Goal: Task Accomplishment & Management: Complete application form

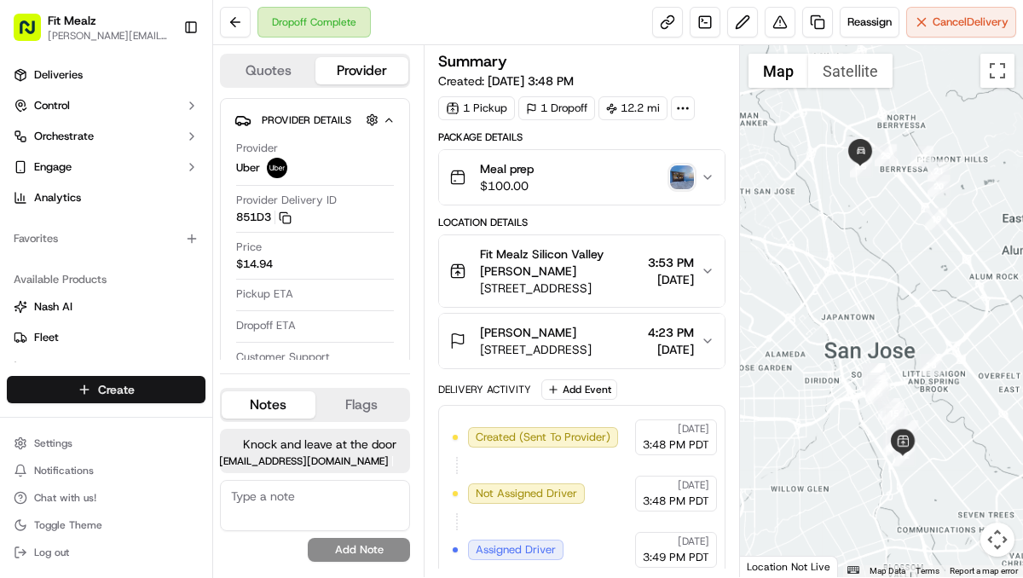
click at [96, 393] on html "Fit Mealz [PERSON_NAME][EMAIL_ADDRESS][DOMAIN_NAME] Toggle Sidebar Deliveries C…" at bounding box center [511, 289] width 1023 height 578
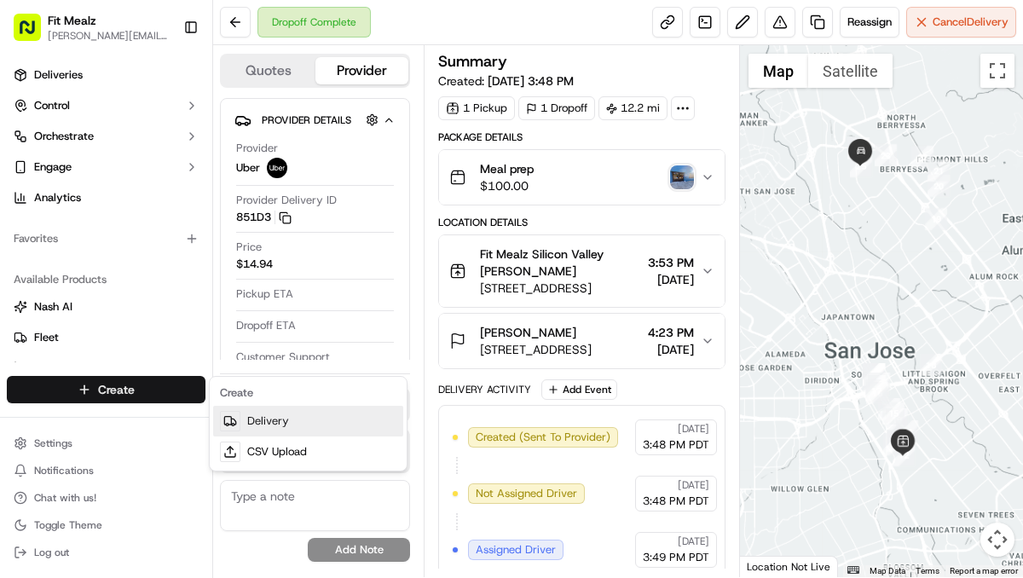
click at [267, 424] on link "Delivery" at bounding box center [308, 421] width 190 height 31
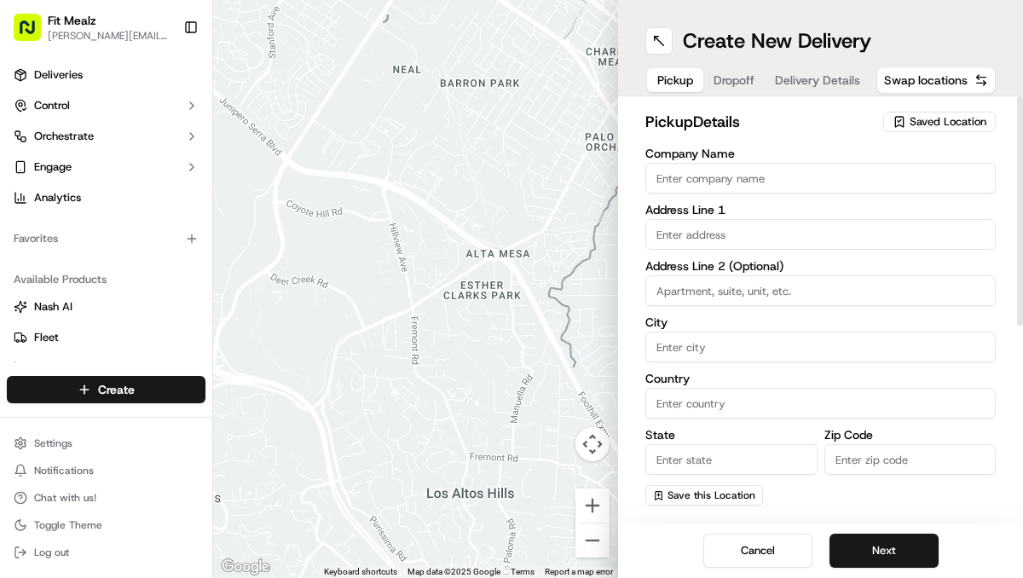
click at [949, 117] on span "Saved Location" at bounding box center [947, 121] width 77 height 15
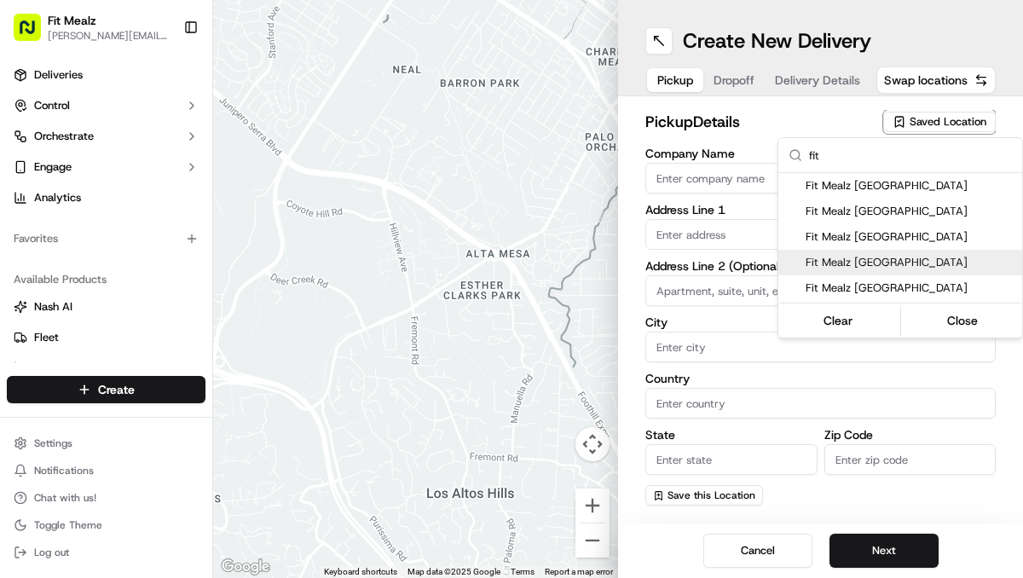
type input "fit"
click at [858, 266] on span "Fit Mealz [GEOGRAPHIC_DATA]" at bounding box center [911, 262] width 210 height 15
type input "Fit Mealz [GEOGRAPHIC_DATA]"
type input "[STREET_ADDRESS]"
type input "[GEOGRAPHIC_DATA][PERSON_NAME]"
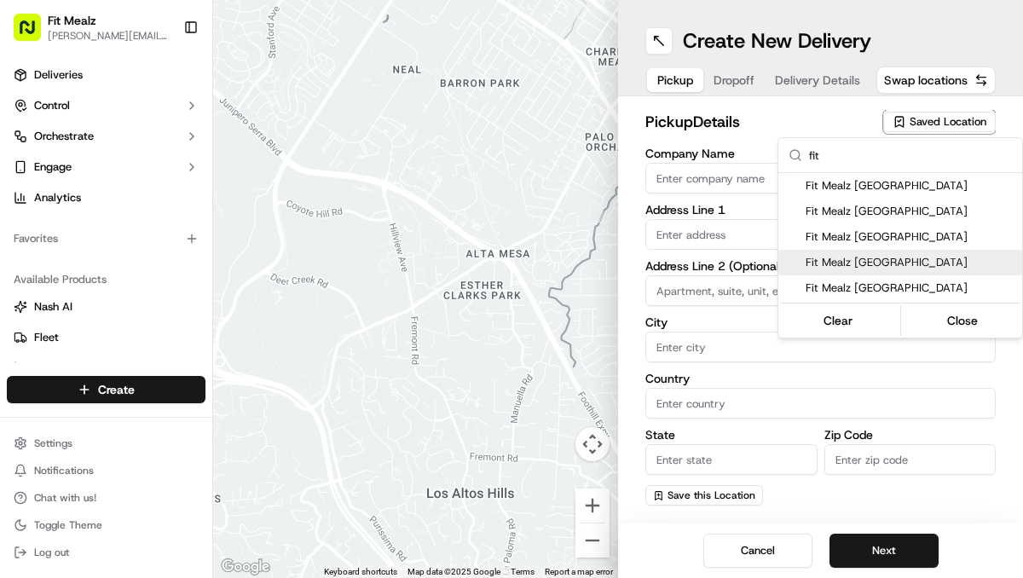
type input "US"
type input "CA"
type input "95125"
type input "[PERSON_NAME]"
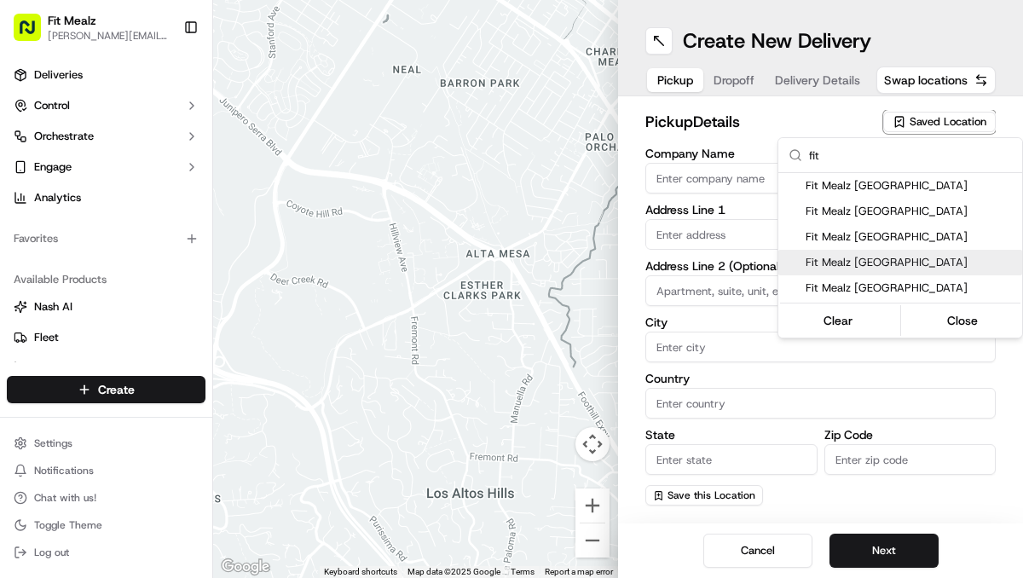
type input "[PHONE_NUMBER]"
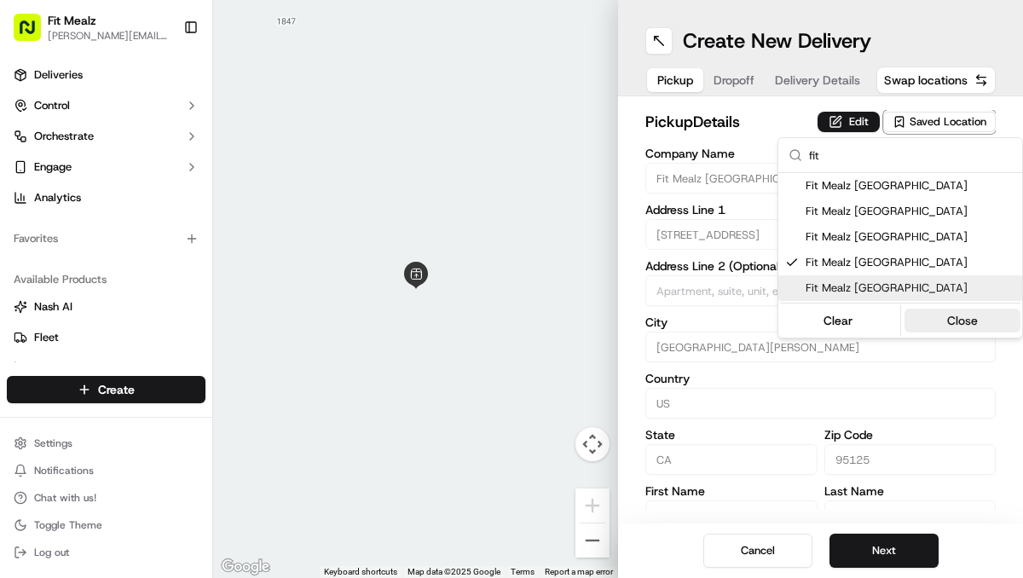
click at [950, 319] on button "Close" at bounding box center [962, 321] width 117 height 24
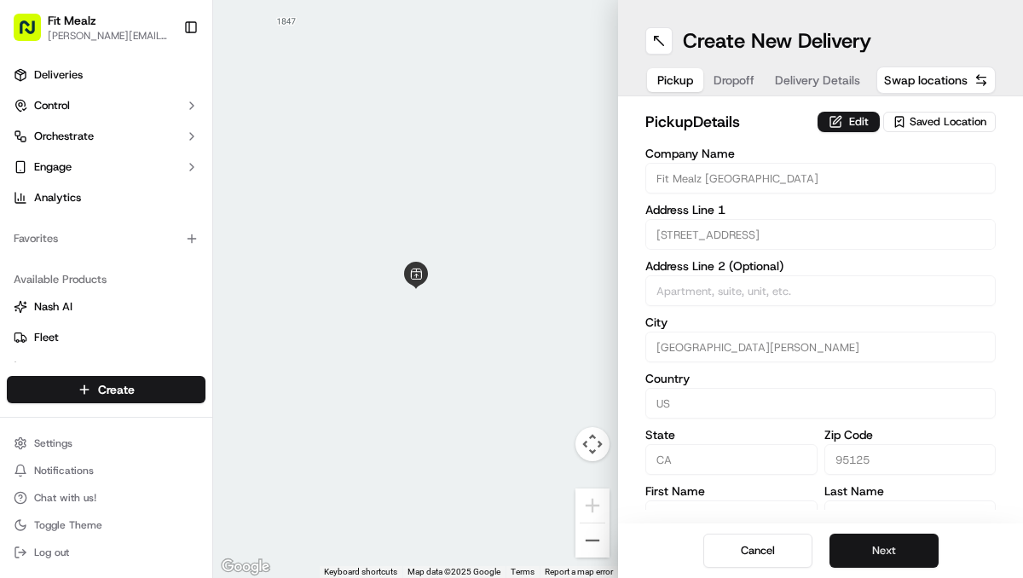
click at [895, 547] on button "Next" at bounding box center [883, 551] width 109 height 34
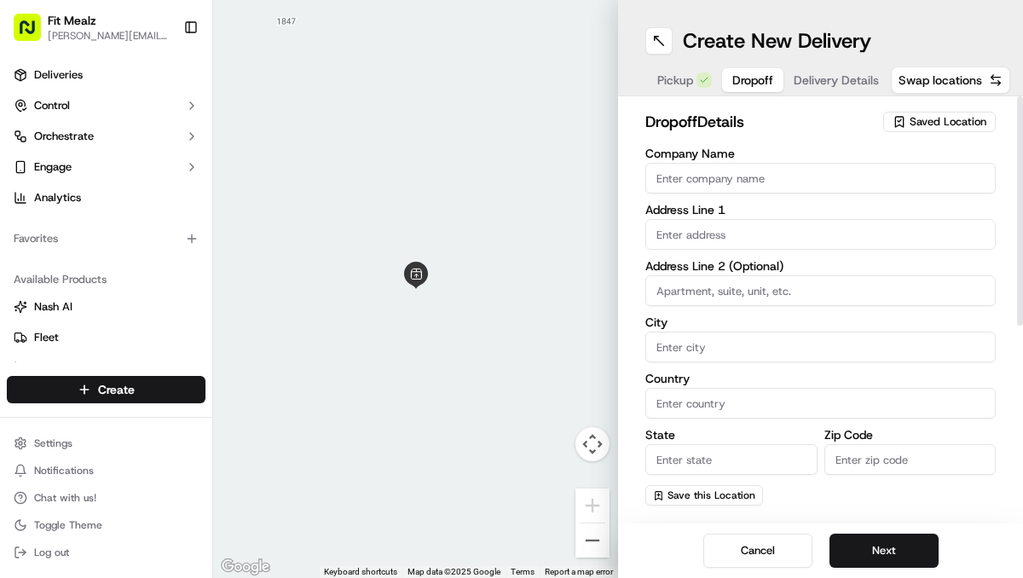
click at [799, 180] on input "Company Name" at bounding box center [820, 178] width 350 height 31
type input "[PERSON_NAME]"
click at [794, 228] on input "text" at bounding box center [820, 234] width 350 height 31
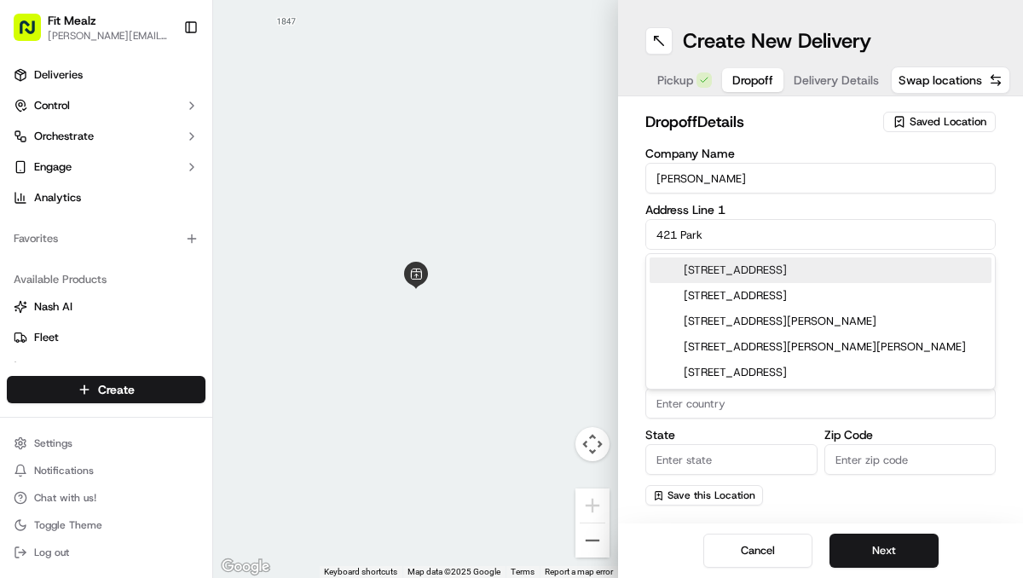
click at [799, 271] on div "[STREET_ADDRESS]" at bounding box center [821, 270] width 342 height 26
type input "[STREET_ADDRESS]"
type input "Milpitas"
type input "[GEOGRAPHIC_DATA]"
type input "CA"
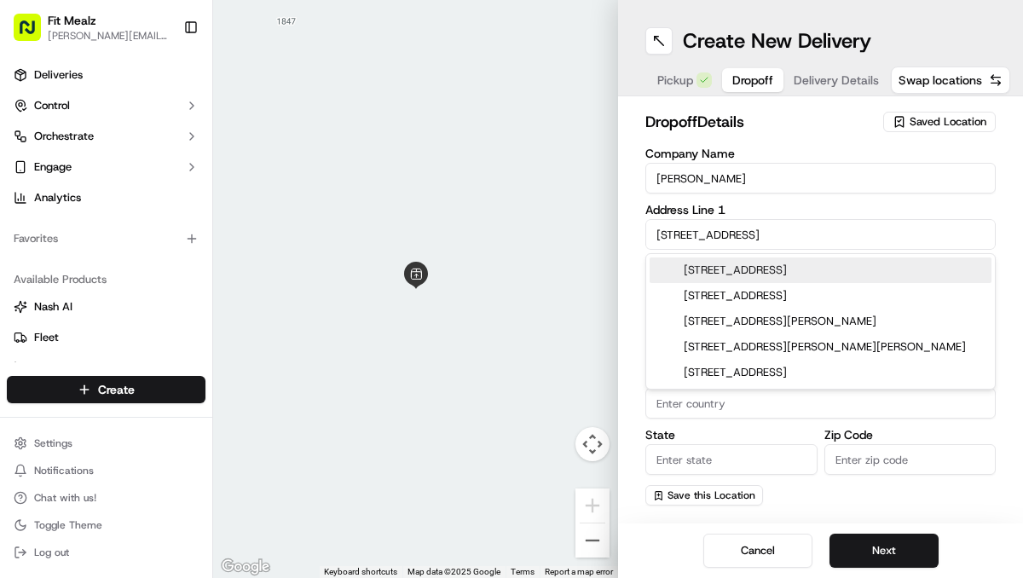
type input "95035"
type input "[STREET_ADDRESS]"
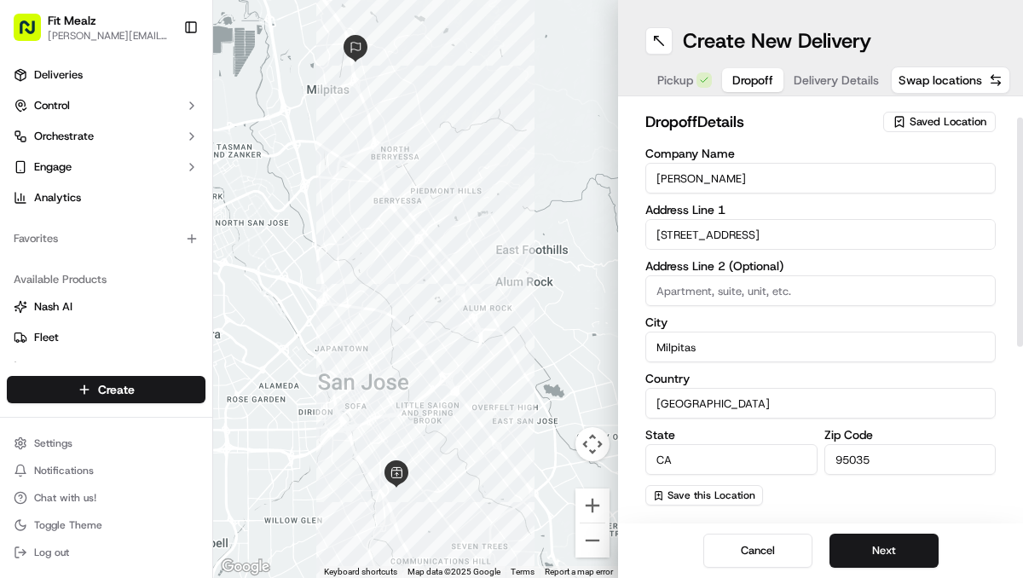
scroll to position [49, 0]
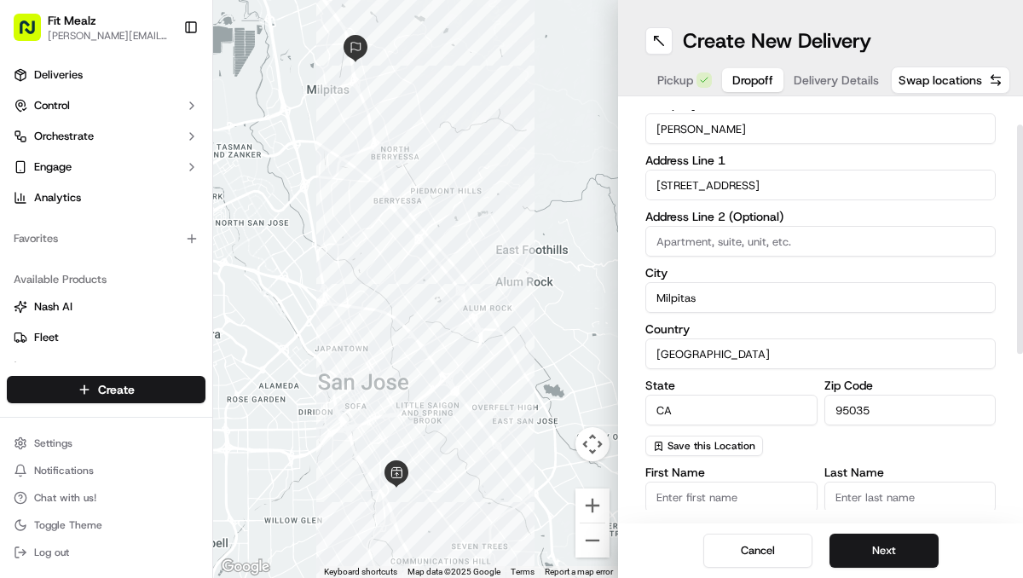
click at [716, 494] on input "First Name" at bounding box center [731, 497] width 172 height 31
type input "[PERSON_NAME]"
click at [855, 494] on input "Last Name" at bounding box center [910, 497] width 172 height 31
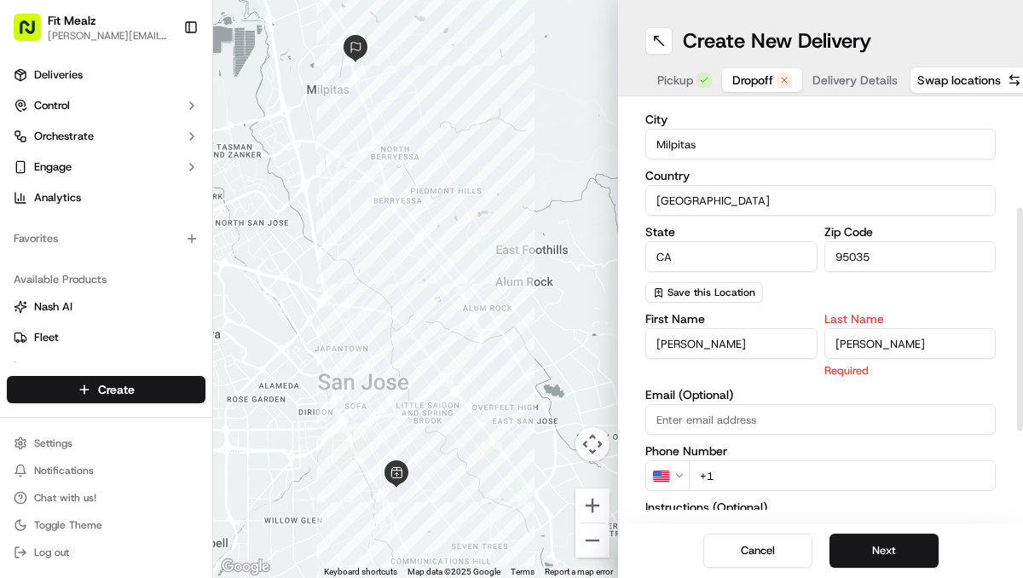
scroll to position [211, 0]
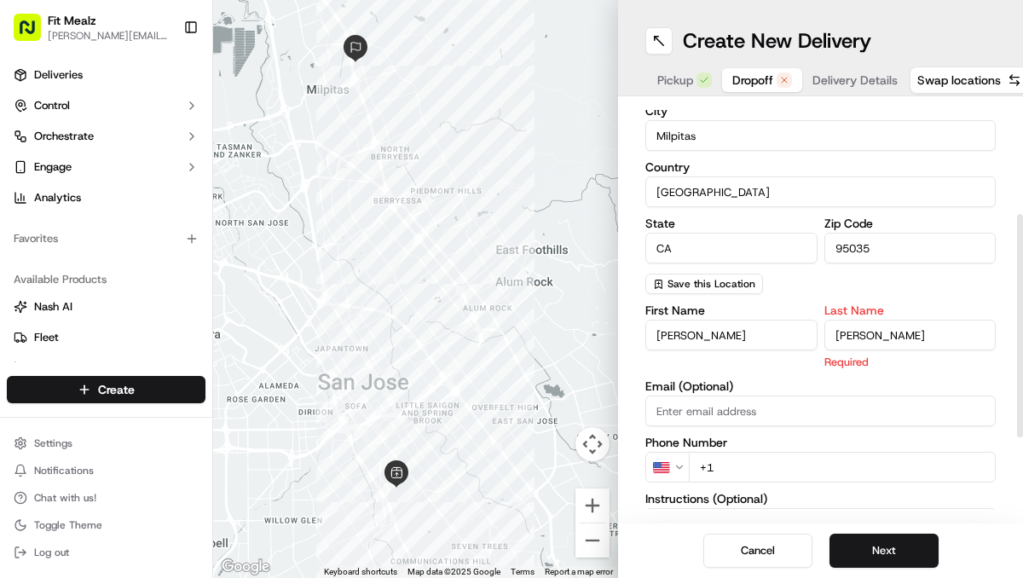
type input "[PERSON_NAME]"
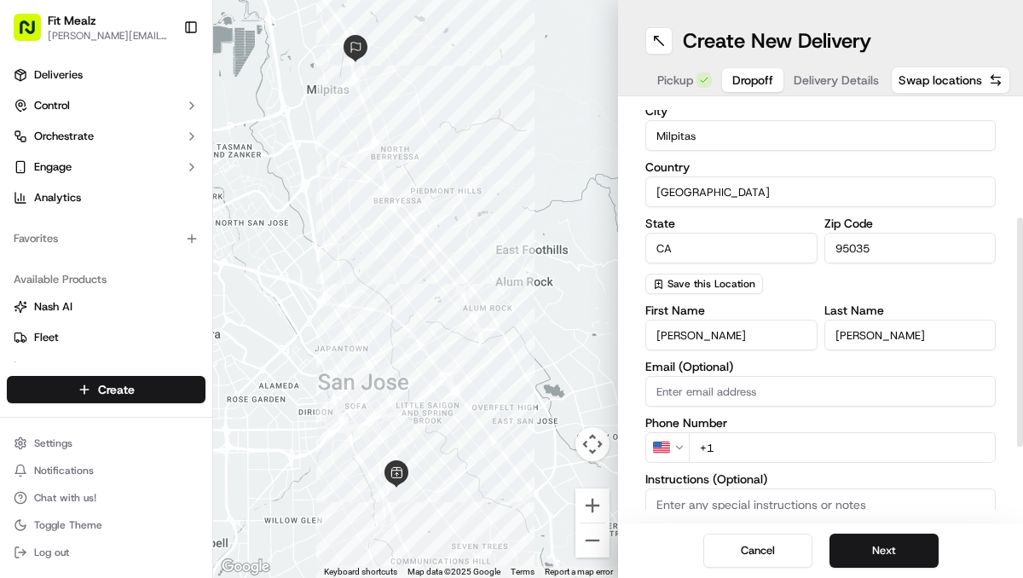
click at [725, 442] on input "+1" at bounding box center [842, 447] width 307 height 31
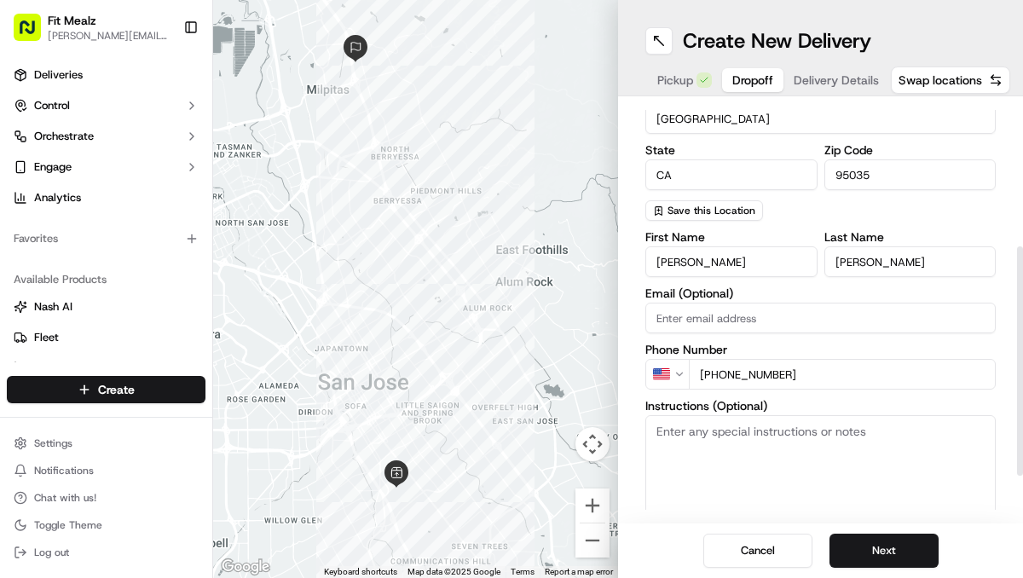
scroll to position [315, 0]
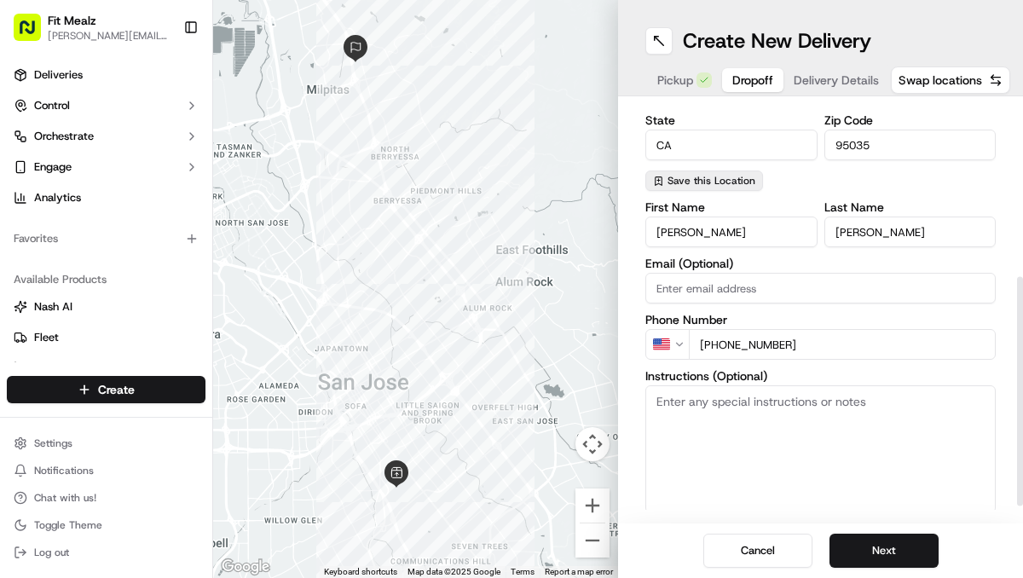
type input "[PHONE_NUMBER]"
click at [719, 180] on span "Save this Location" at bounding box center [711, 181] width 88 height 14
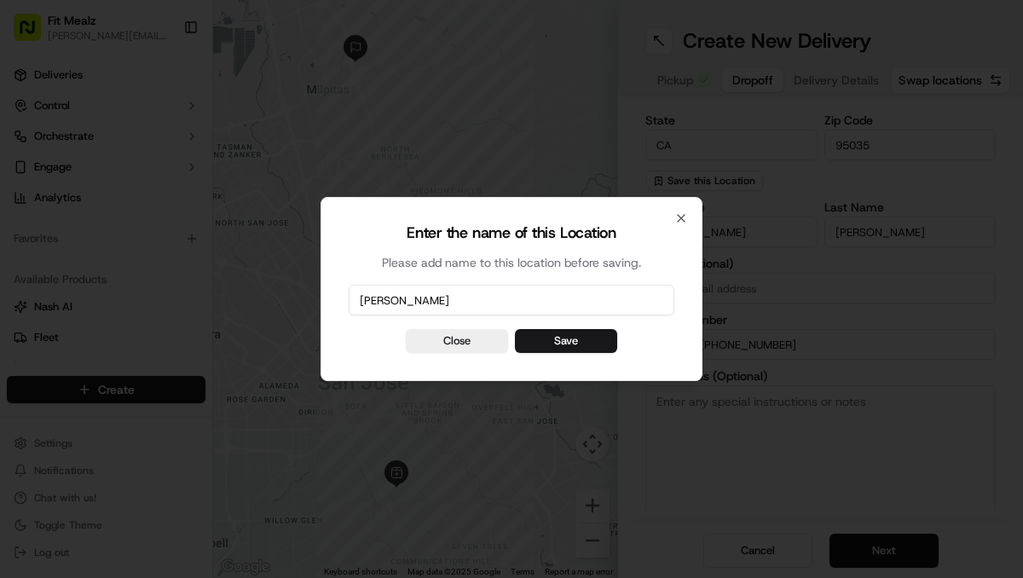
click at [453, 306] on input "[PERSON_NAME]" at bounding box center [512, 300] width 326 height 31
type input "[PERSON_NAME]"
click at [547, 344] on button "Save" at bounding box center [566, 341] width 102 height 24
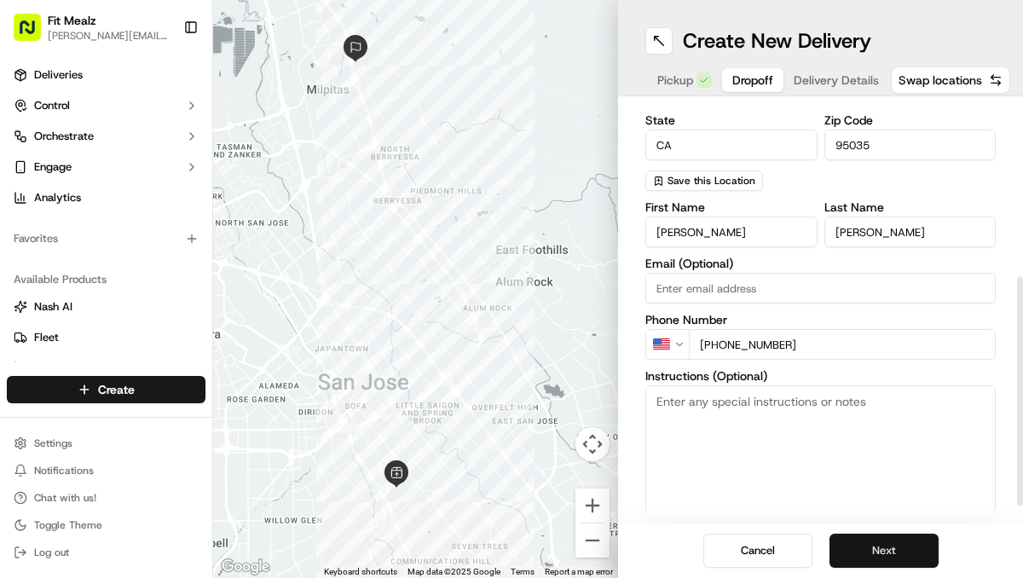
click at [892, 550] on button "Next" at bounding box center [883, 551] width 109 height 34
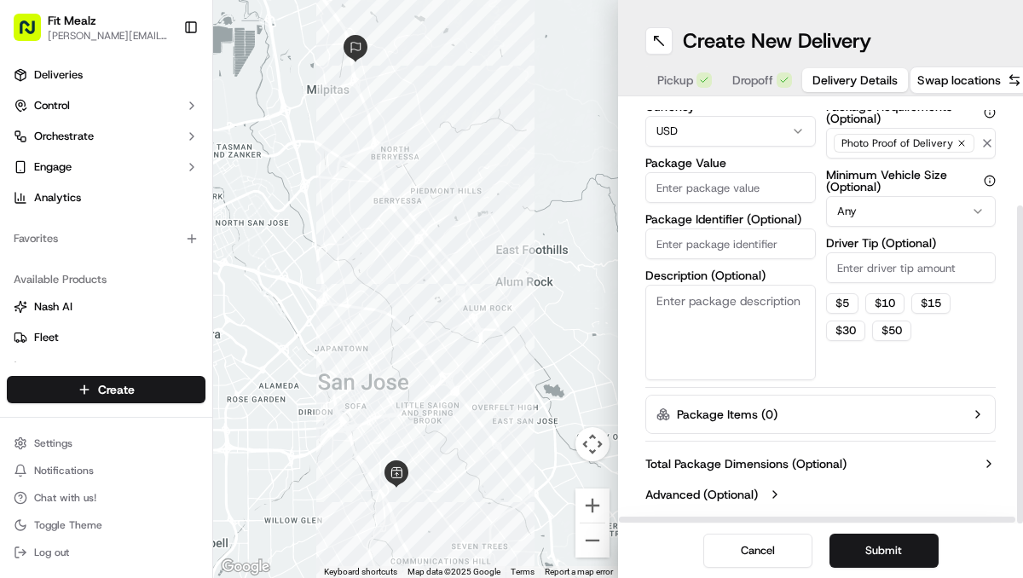
click at [745, 186] on input "Package Value" at bounding box center [730, 187] width 170 height 31
type input "150.00"
click at [705, 309] on textarea "Description (Optional)" at bounding box center [730, 332] width 170 height 95
type textarea "Meal prep"
click at [840, 309] on button "$ 5" at bounding box center [842, 303] width 32 height 20
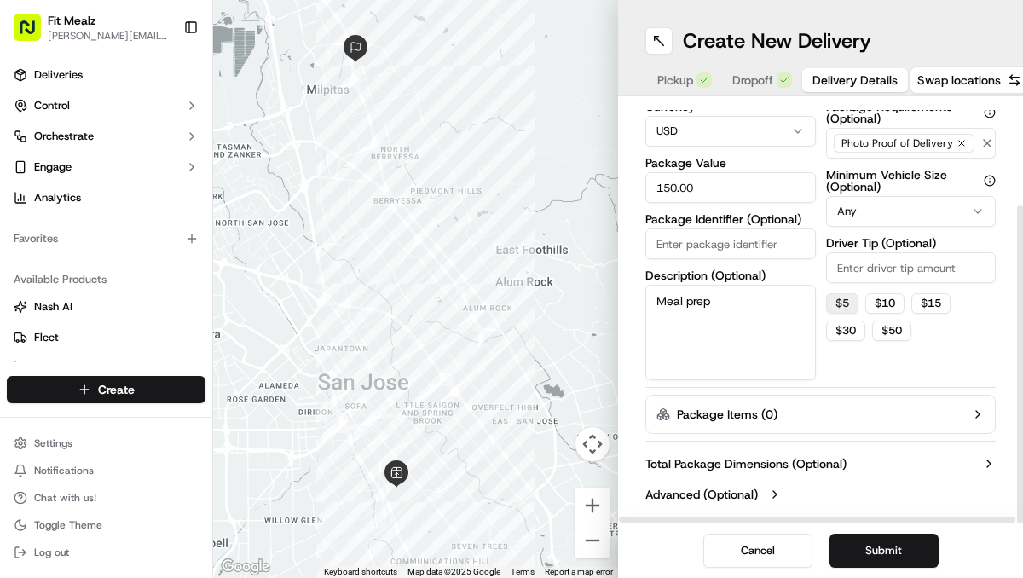
type input "5"
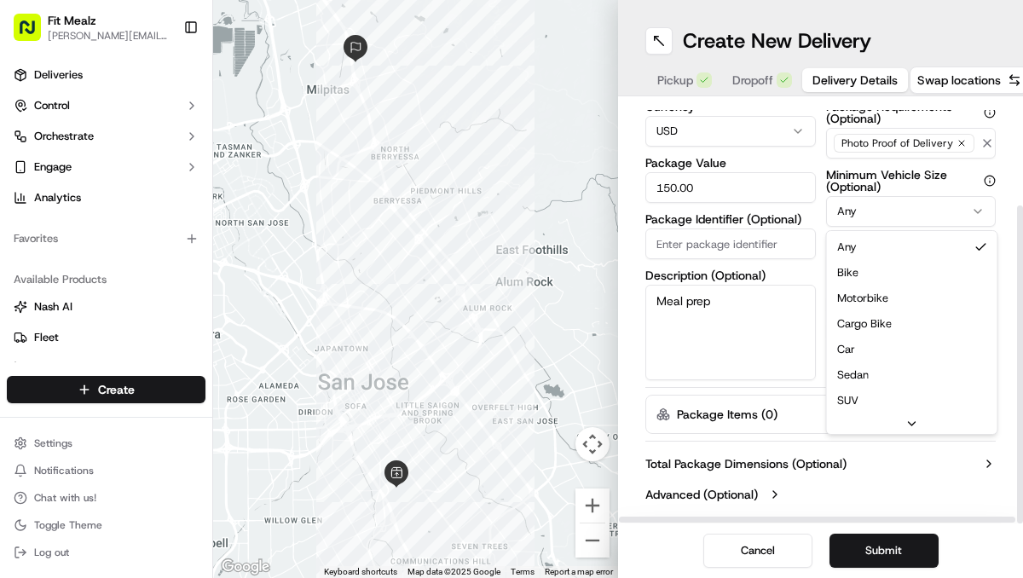
click at [863, 219] on html "Fit Mealz [PERSON_NAME][EMAIL_ADDRESS][DOMAIN_NAME] Toggle Sidebar Deliveries C…" at bounding box center [511, 289] width 1023 height 578
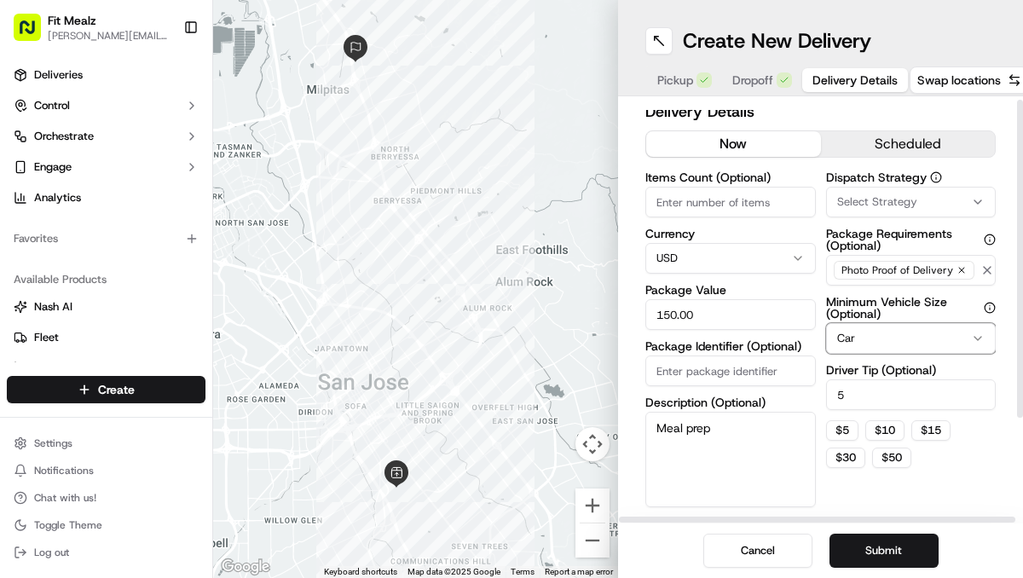
scroll to position [0, 0]
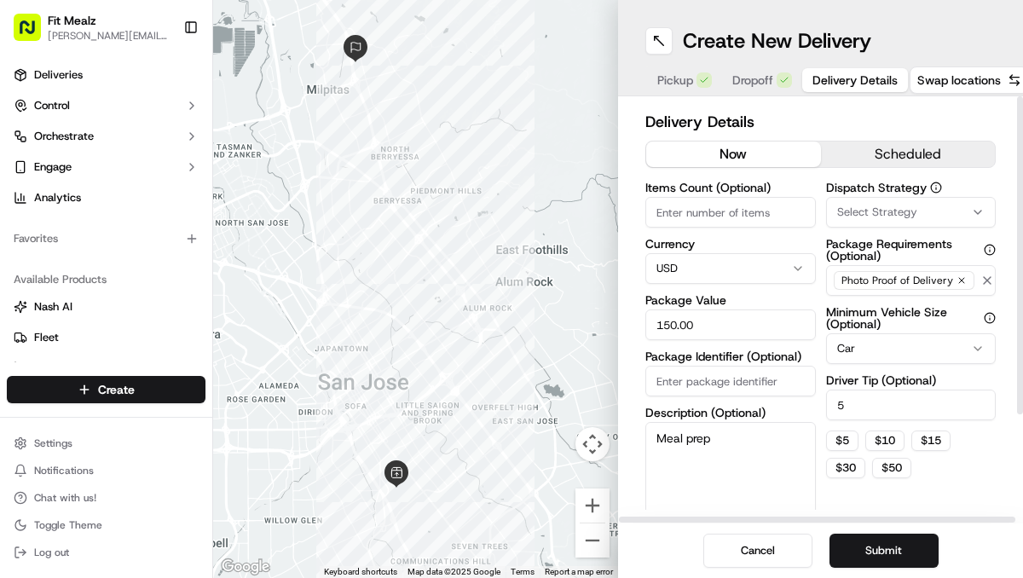
click at [898, 164] on button "scheduled" at bounding box center [908, 154] width 175 height 26
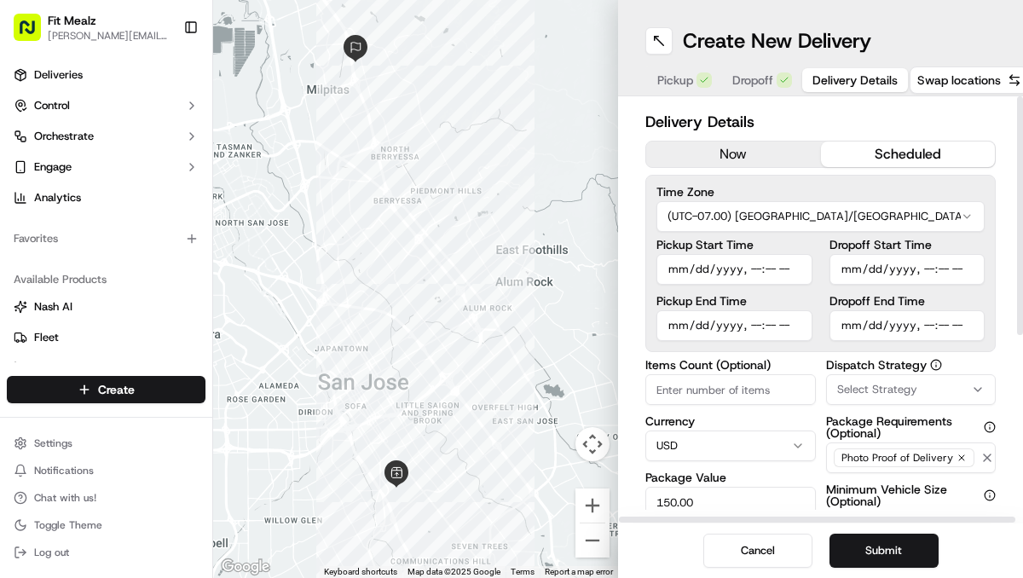
click at [849, 271] on input "Dropoff Start Time" at bounding box center [907, 269] width 156 height 31
click at [925, 267] on input "Dropoff Start Time" at bounding box center [907, 269] width 156 height 31
type input "[DATE]T15:00"
click at [907, 547] on button "Submit" at bounding box center [883, 551] width 109 height 34
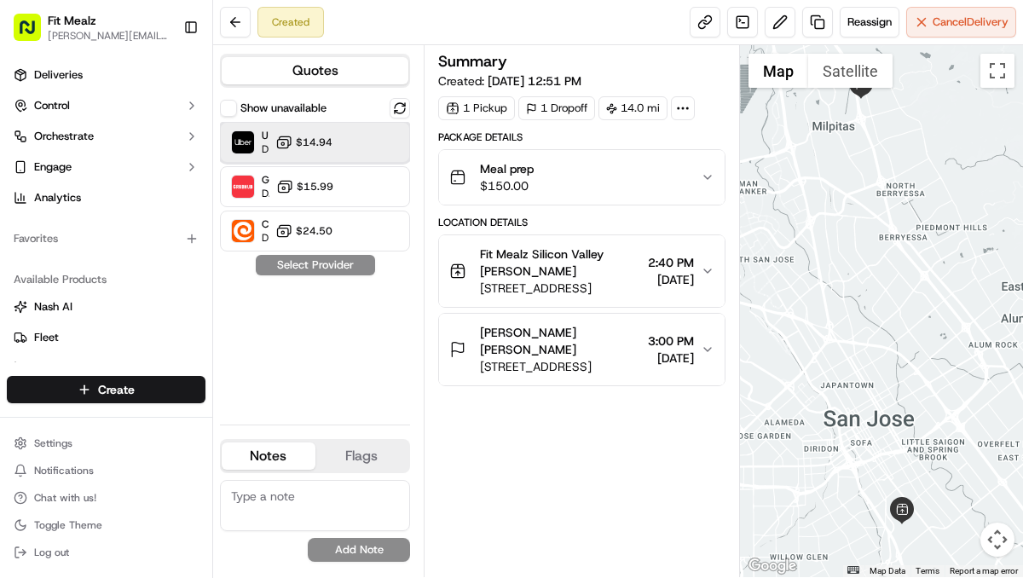
click at [350, 141] on div "Uber Dropoff ETA 2 hours $14.94" at bounding box center [315, 142] width 190 height 41
click at [282, 491] on textarea at bounding box center [315, 505] width 190 height 51
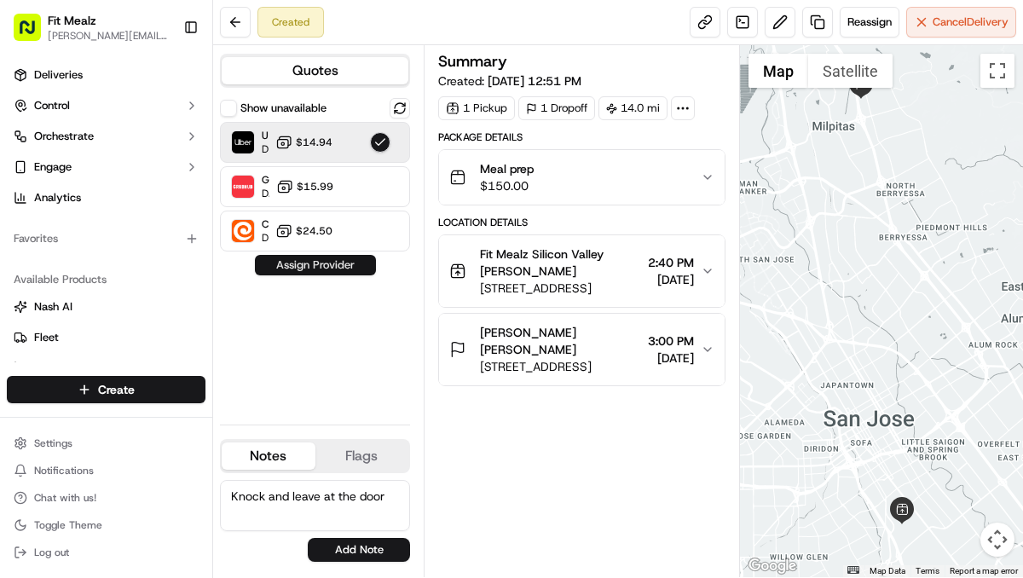
type textarea "Knock and leave at the door"
click at [308, 261] on button "Assign Provider" at bounding box center [315, 265] width 121 height 20
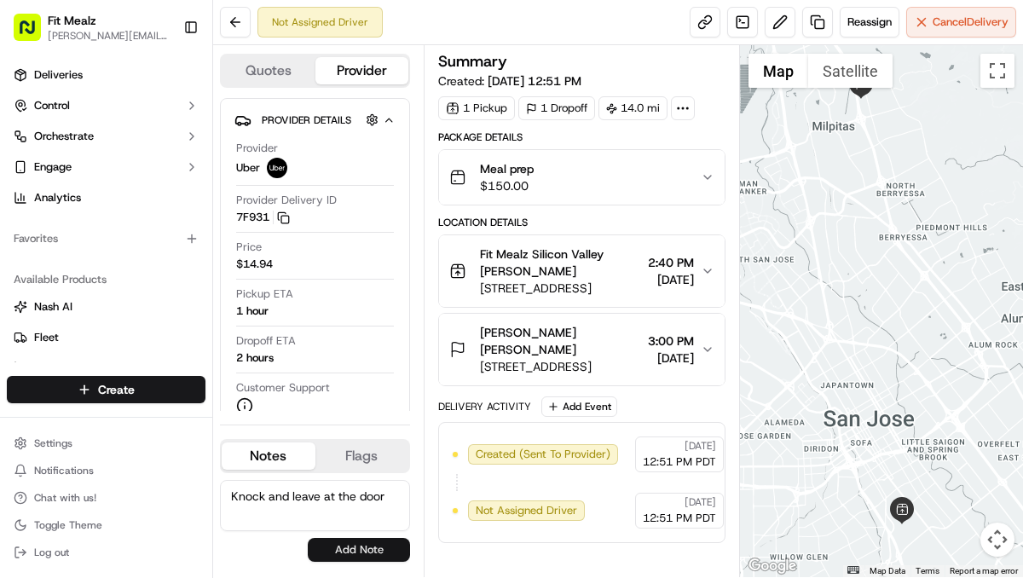
click at [347, 561] on button "Add Note" at bounding box center [359, 550] width 102 height 24
